Goal: Task Accomplishment & Management: Manage account settings

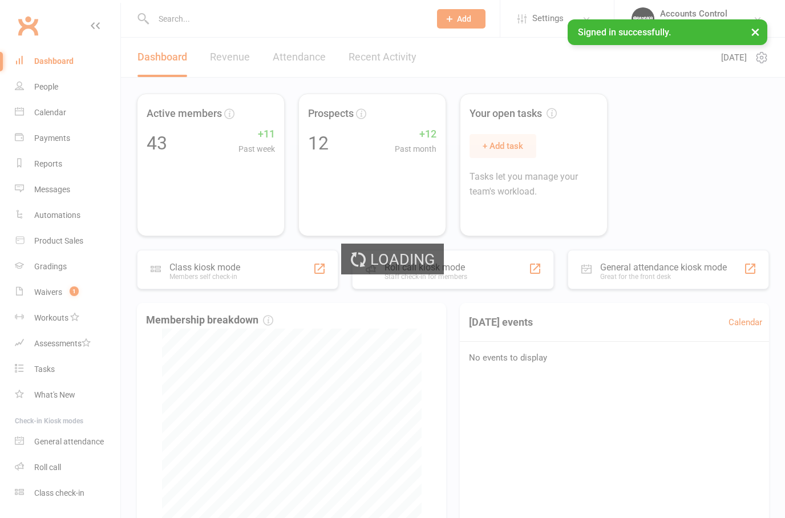
select select "100"
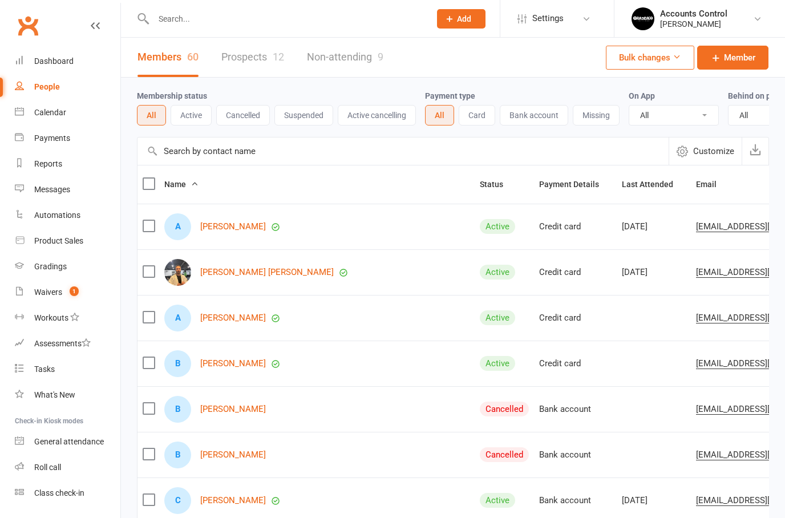
click at [244, 59] on link "Prospects 12" at bounding box center [252, 57] width 63 height 39
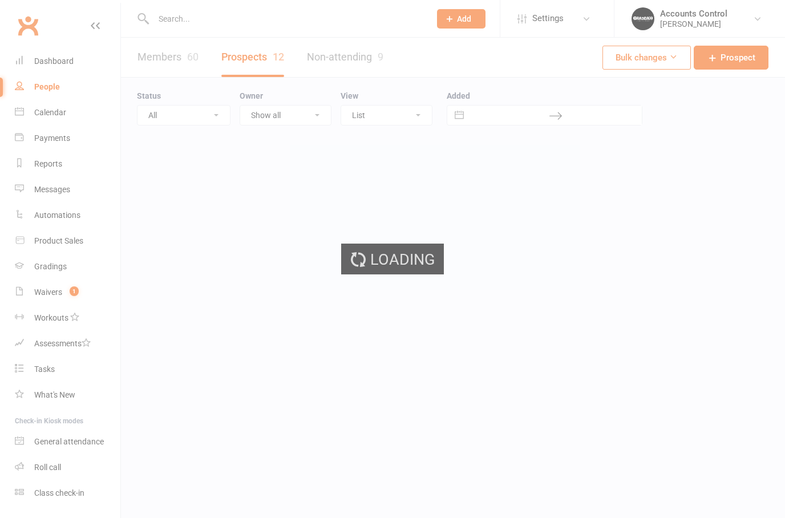
select select "100"
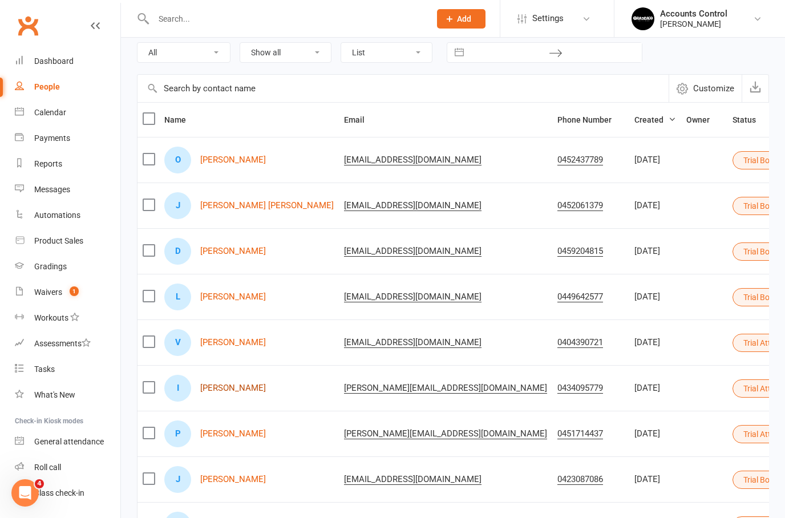
click at [223, 390] on link "[PERSON_NAME]" at bounding box center [233, 388] width 66 height 10
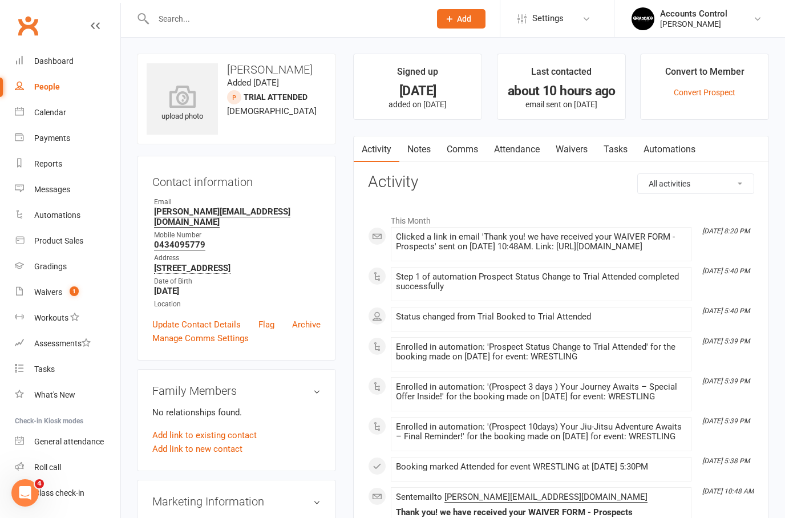
click at [572, 146] on link "Waivers" at bounding box center [572, 149] width 48 height 26
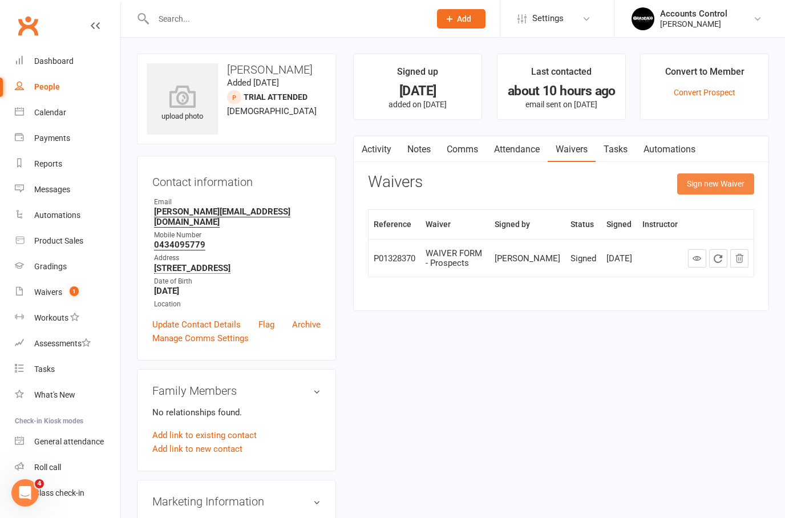
click at [721, 192] on button "Sign new Waiver" at bounding box center [715, 183] width 77 height 21
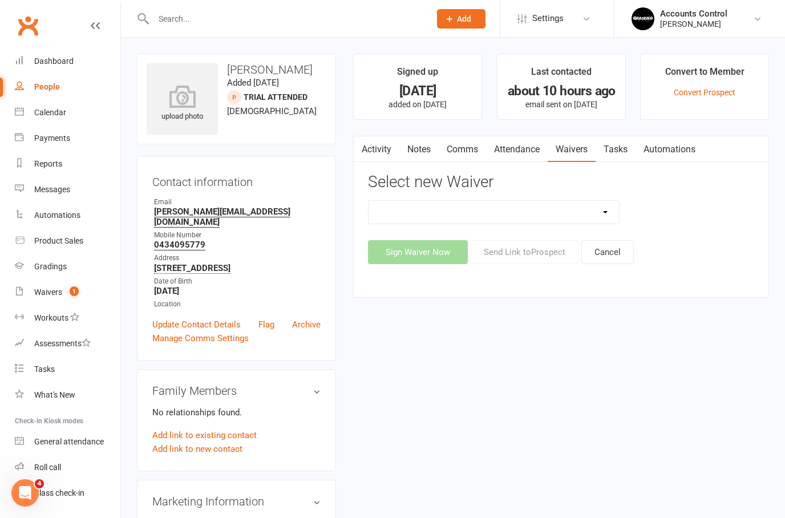
click at [617, 207] on select "EXCLUSIVE MEMBER OFFER FOUNDATION MEMBER PROMO KIDS HOLIDAY CAMP ([DATE] - [DAT…" at bounding box center [494, 212] width 250 height 23
select select "14662"
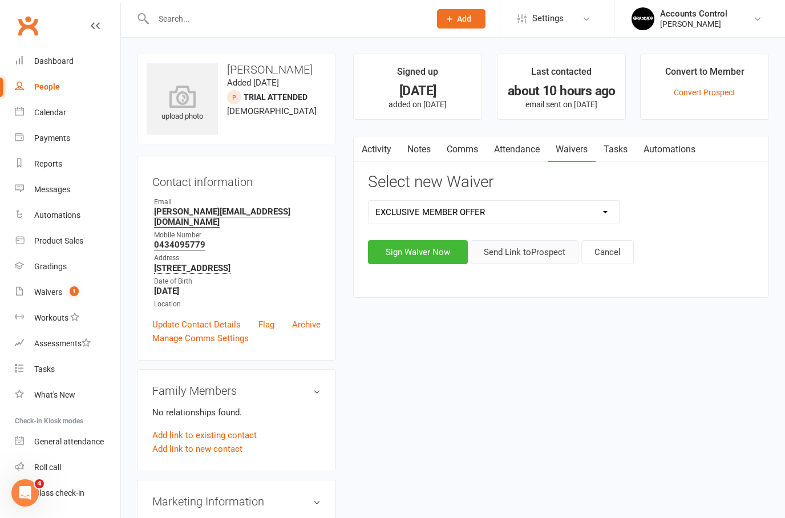
click at [537, 253] on button "Send Link to [GEOGRAPHIC_DATA]" at bounding box center [525, 252] width 108 height 24
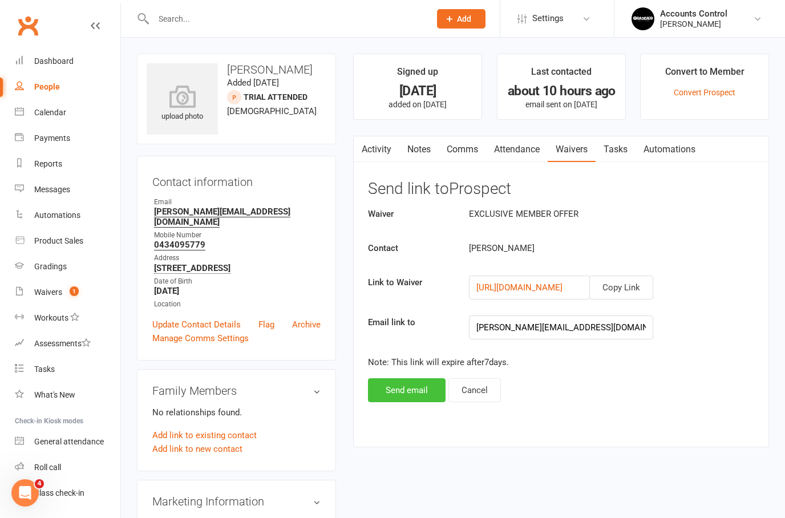
click at [406, 392] on button "Send email" at bounding box center [407, 390] width 78 height 24
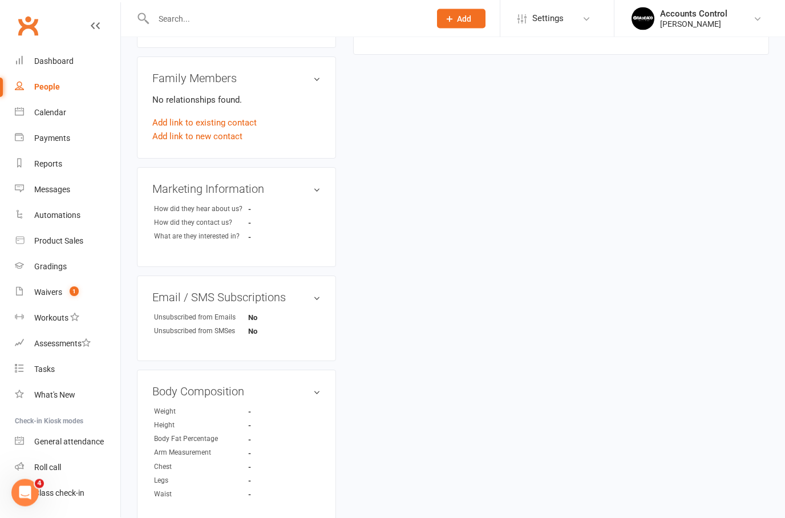
scroll to position [317, 0]
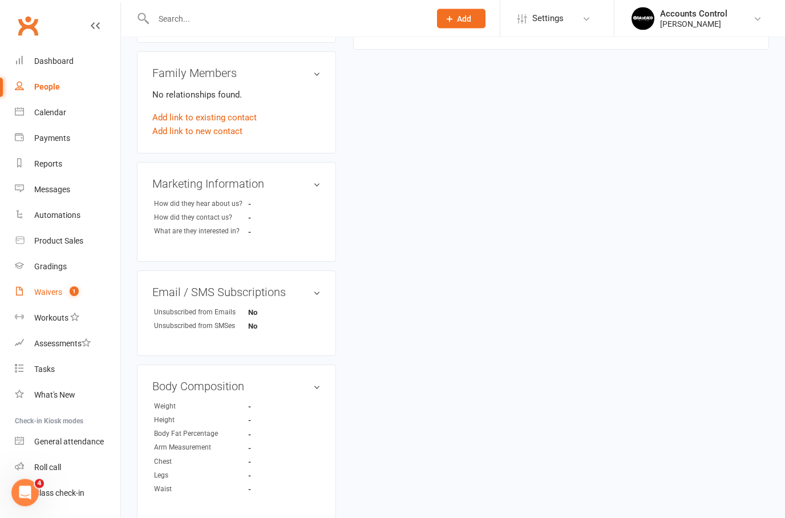
click at [56, 292] on div "Waivers" at bounding box center [48, 292] width 28 height 9
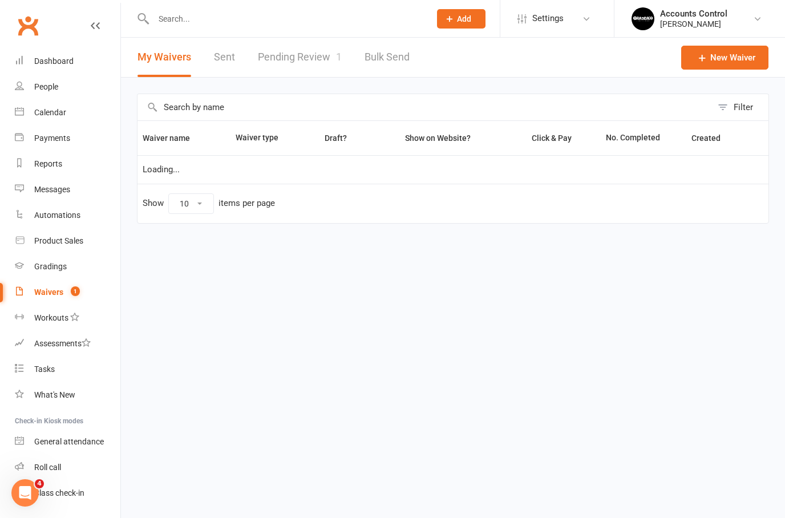
click at [300, 59] on link "Pending Review 1" at bounding box center [300, 57] width 84 height 39
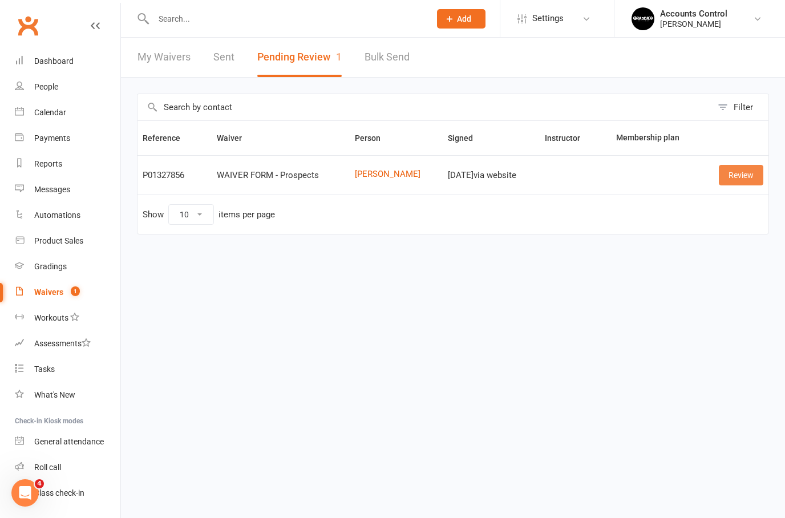
click at [746, 176] on link "Review" at bounding box center [741, 175] width 45 height 21
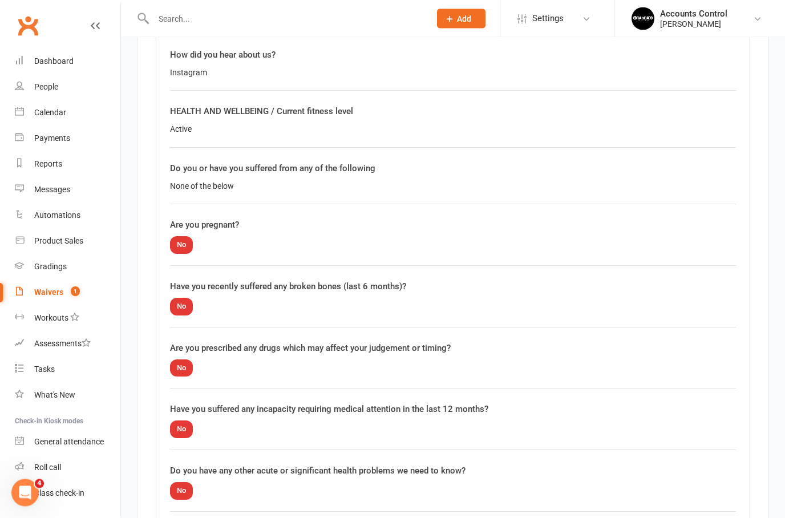
scroll to position [1105, 0]
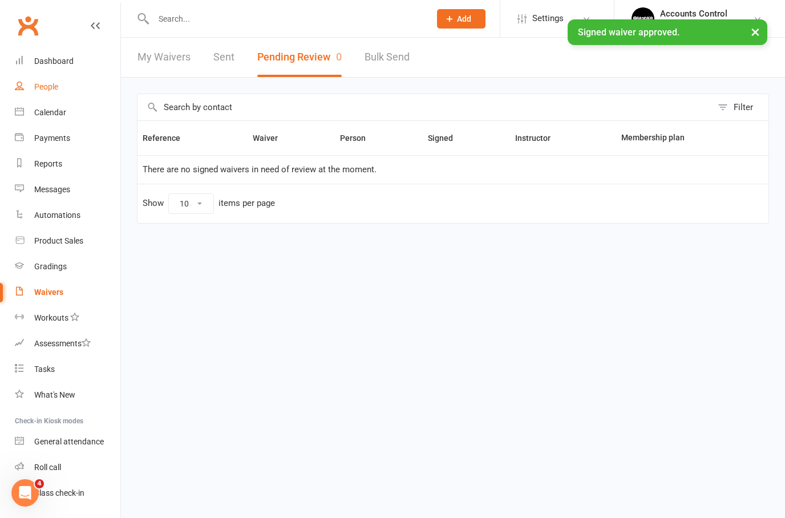
click at [37, 95] on link "People" at bounding box center [68, 87] width 106 height 26
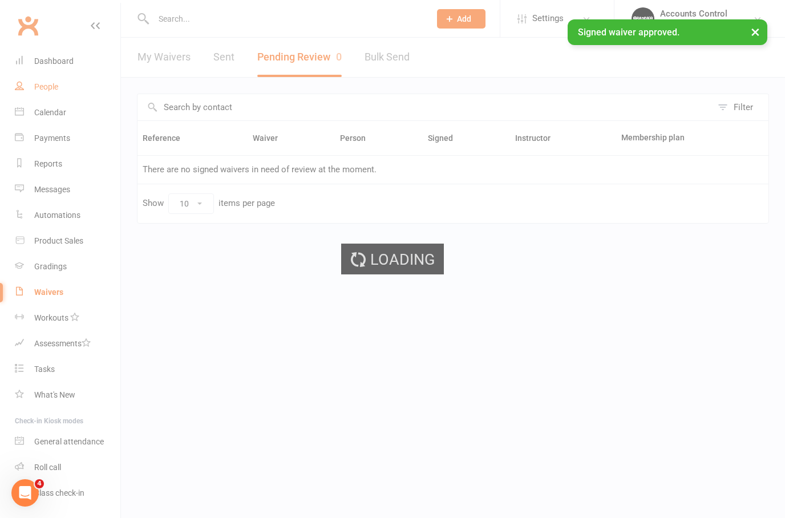
select select "100"
